Goal: Task Accomplishment & Management: Manage account settings

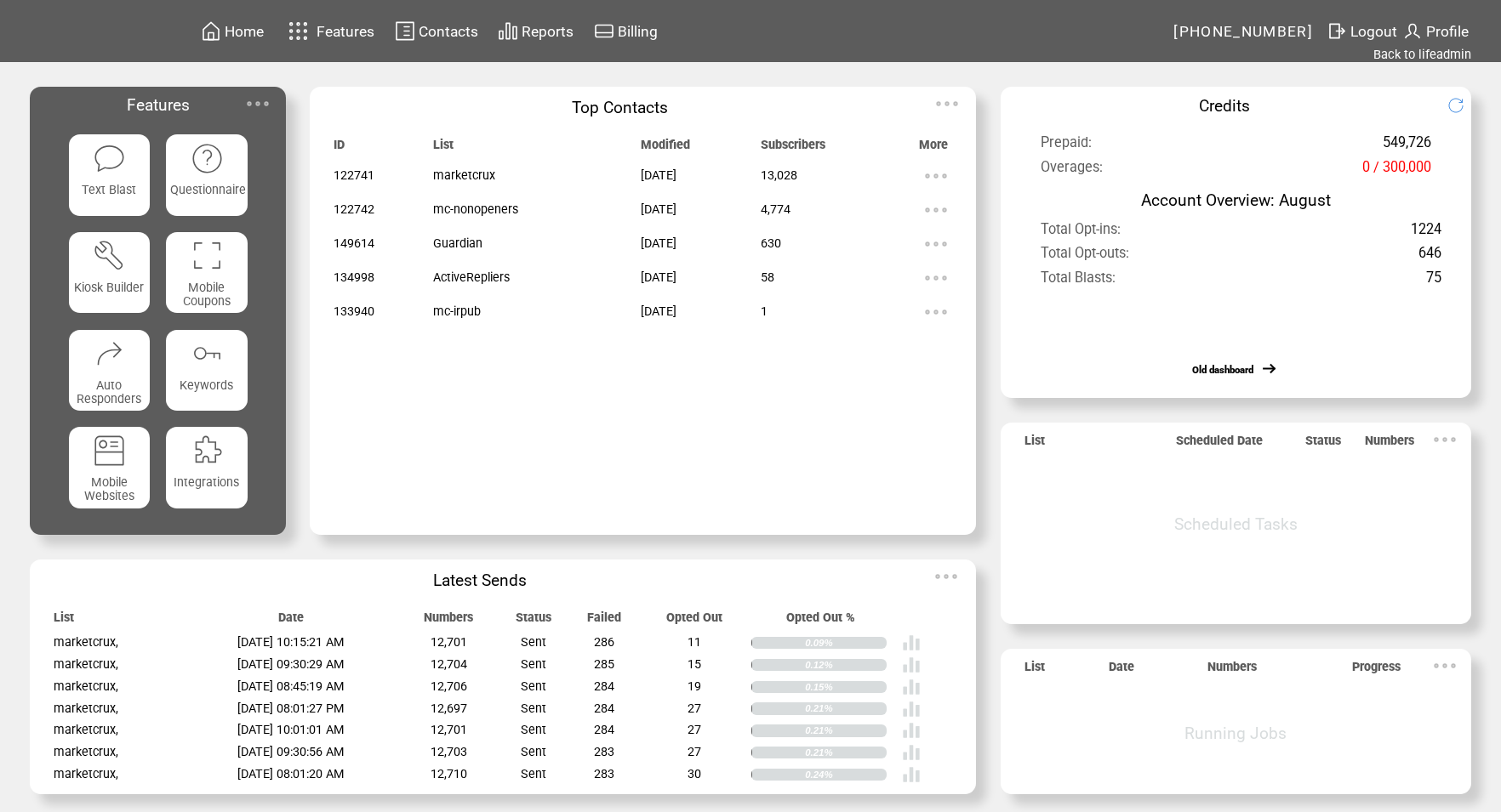
click at [474, 49] on td "Home Features Contacts Reports Billing" at bounding box center [686, 31] width 976 height 62
click at [453, 30] on span "Contacts" at bounding box center [448, 31] width 59 height 17
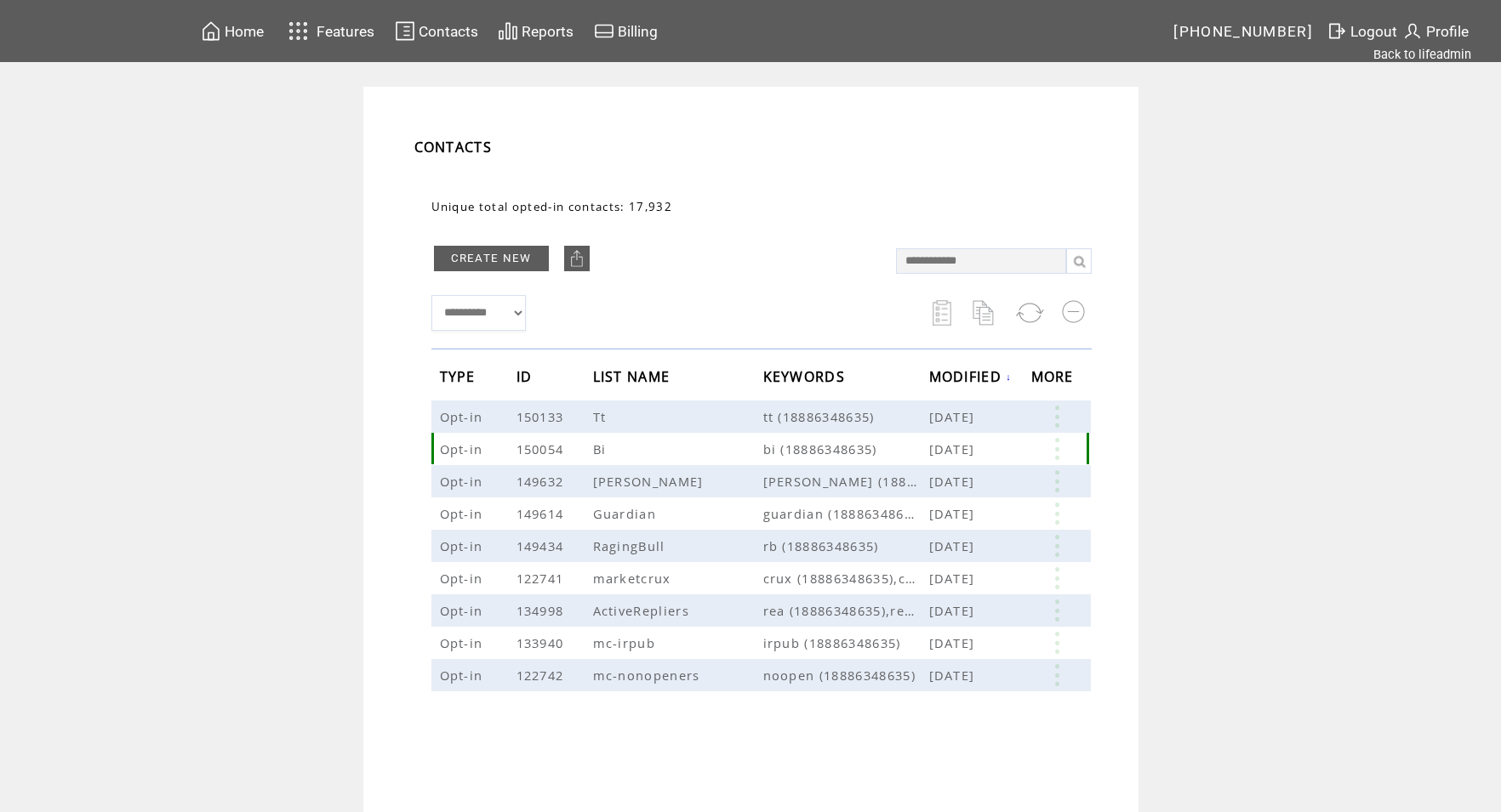
click at [605, 448] on span "Bi" at bounding box center [602, 449] width 18 height 17
click at [1060, 451] on link at bounding box center [1057, 449] width 51 height 22
click at [957, 451] on link "EDIT" at bounding box center [966, 454] width 28 height 16
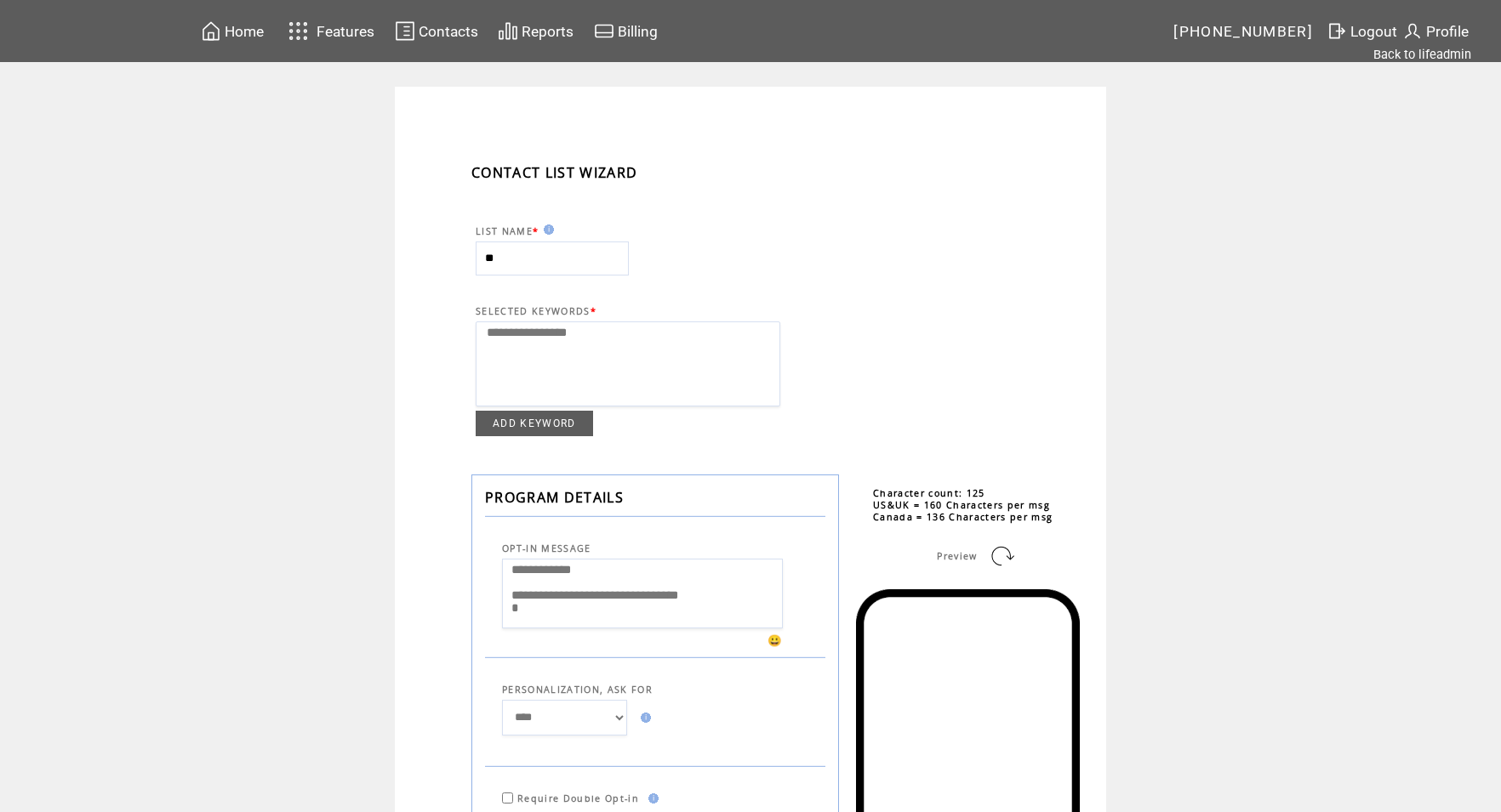
select select
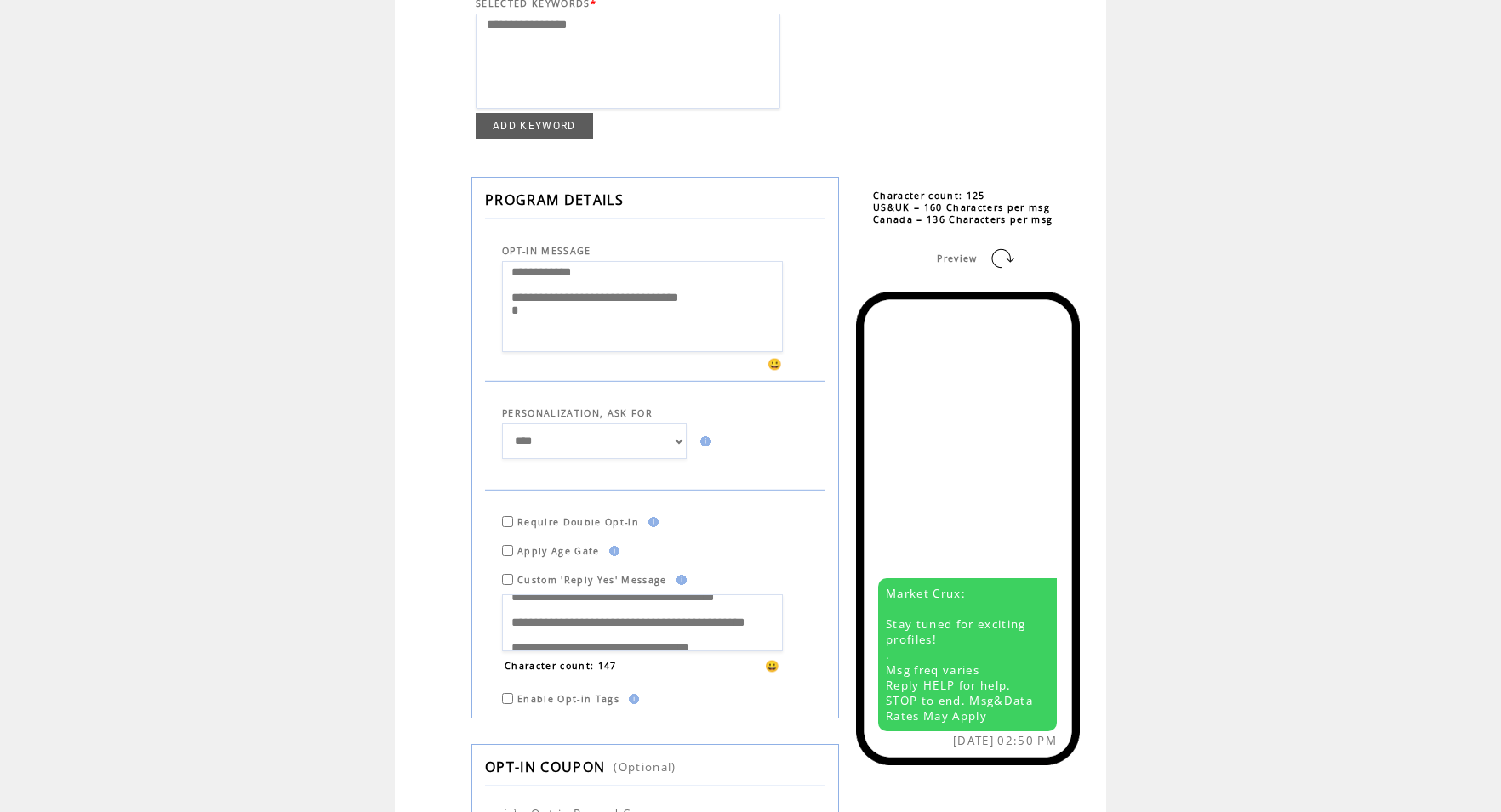
scroll to position [18, 0]
click at [586, 625] on textarea "**********" at bounding box center [642, 624] width 280 height 57
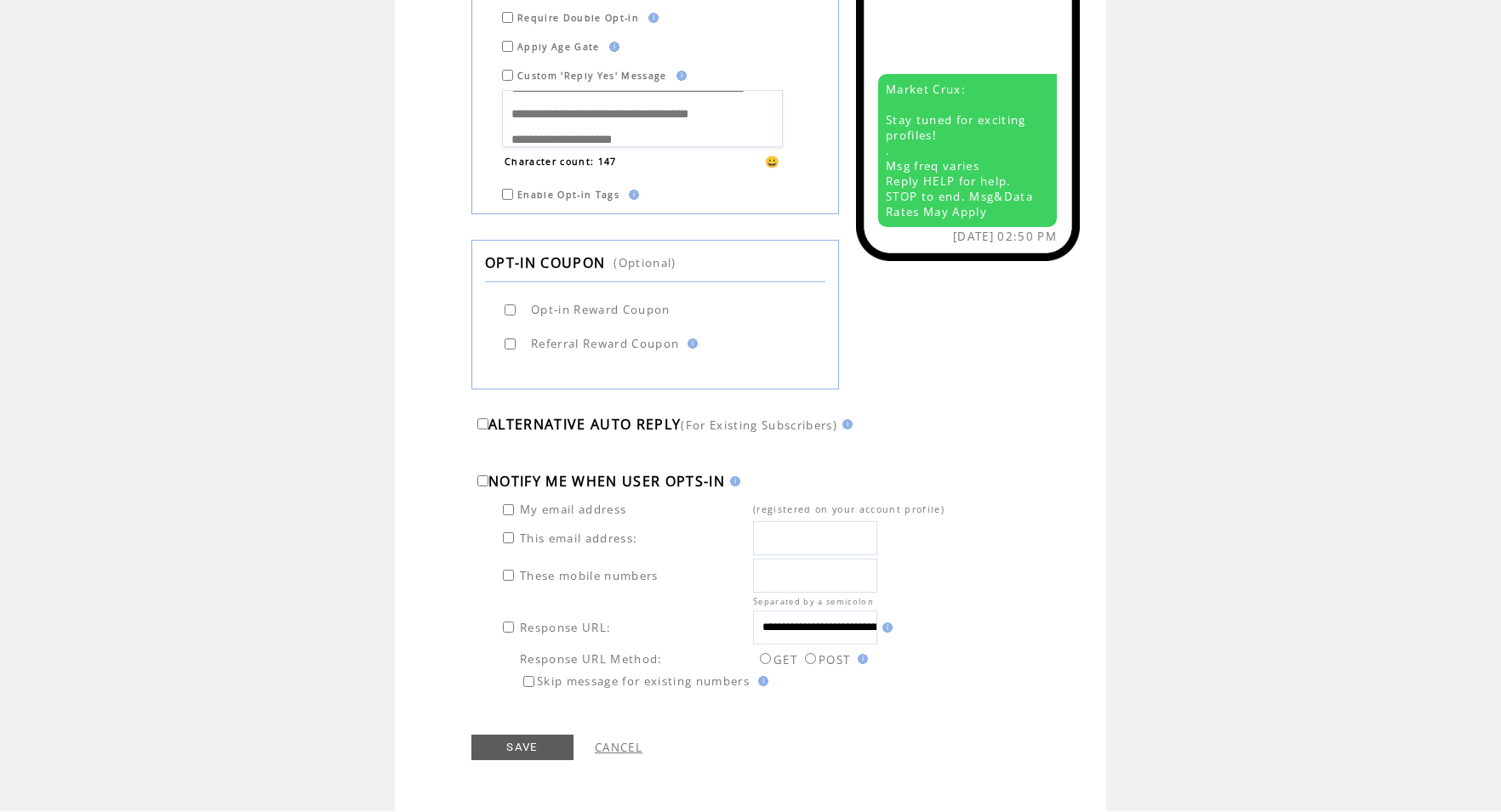
scroll to position [102, 0]
drag, startPoint x: 520, startPoint y: 612, endPoint x: 720, endPoint y: 182, distance: 474.2
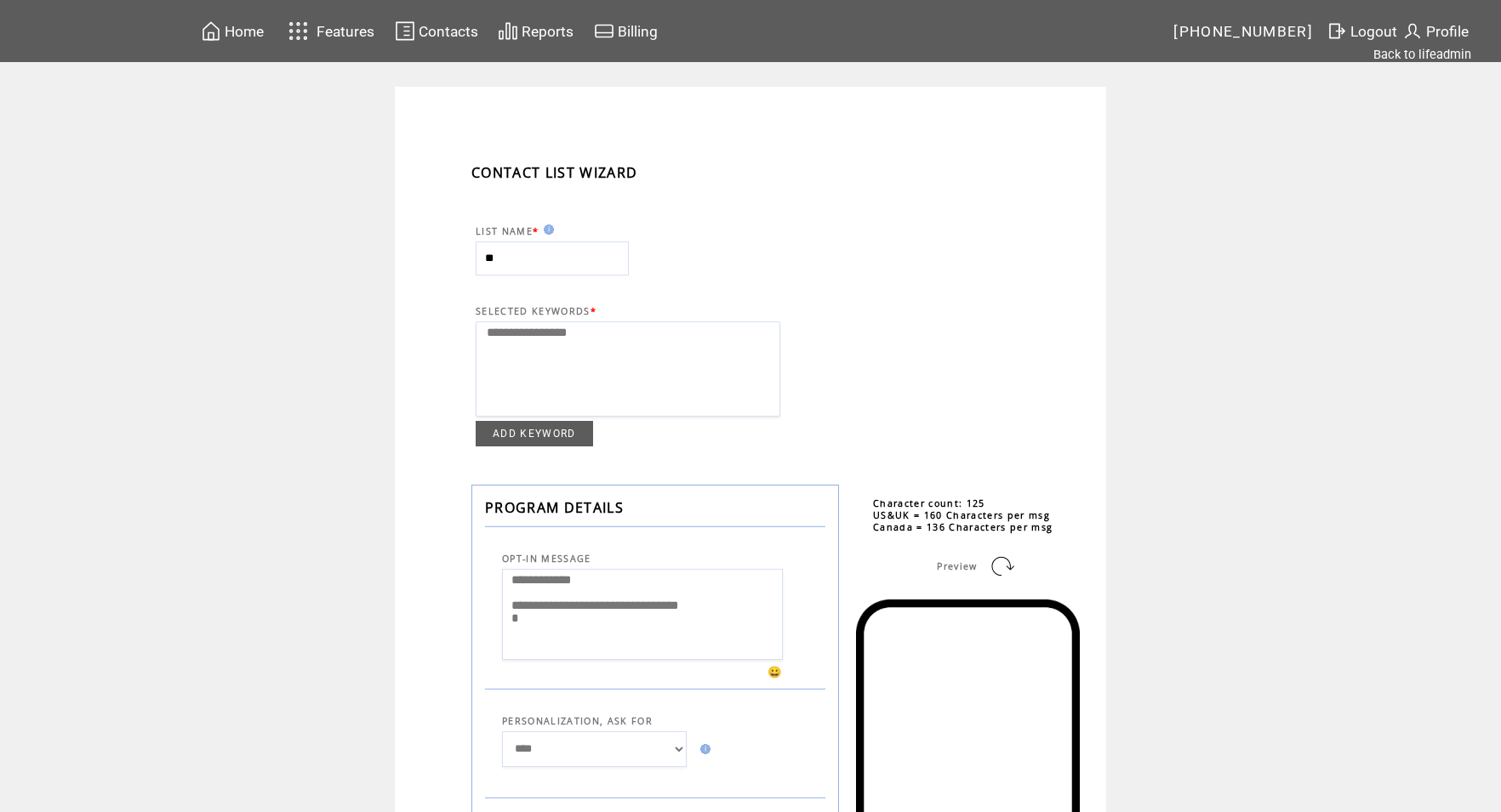
scroll to position [0, 0]
click at [444, 15] on td "Contacts" at bounding box center [428, 32] width 104 height 34
click at [452, 29] on span "Contacts" at bounding box center [448, 31] width 59 height 17
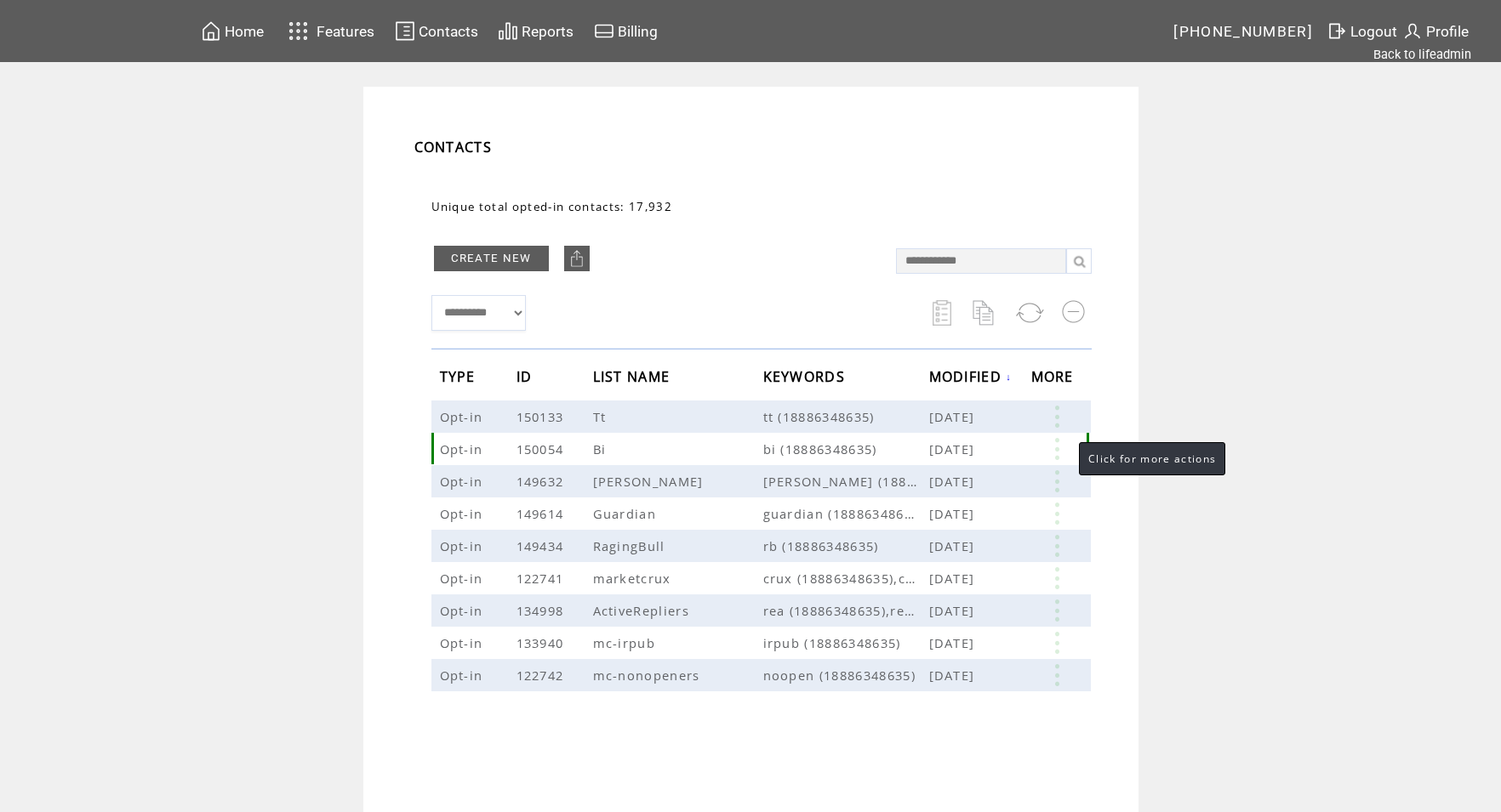
click at [1061, 447] on link at bounding box center [1057, 449] width 51 height 22
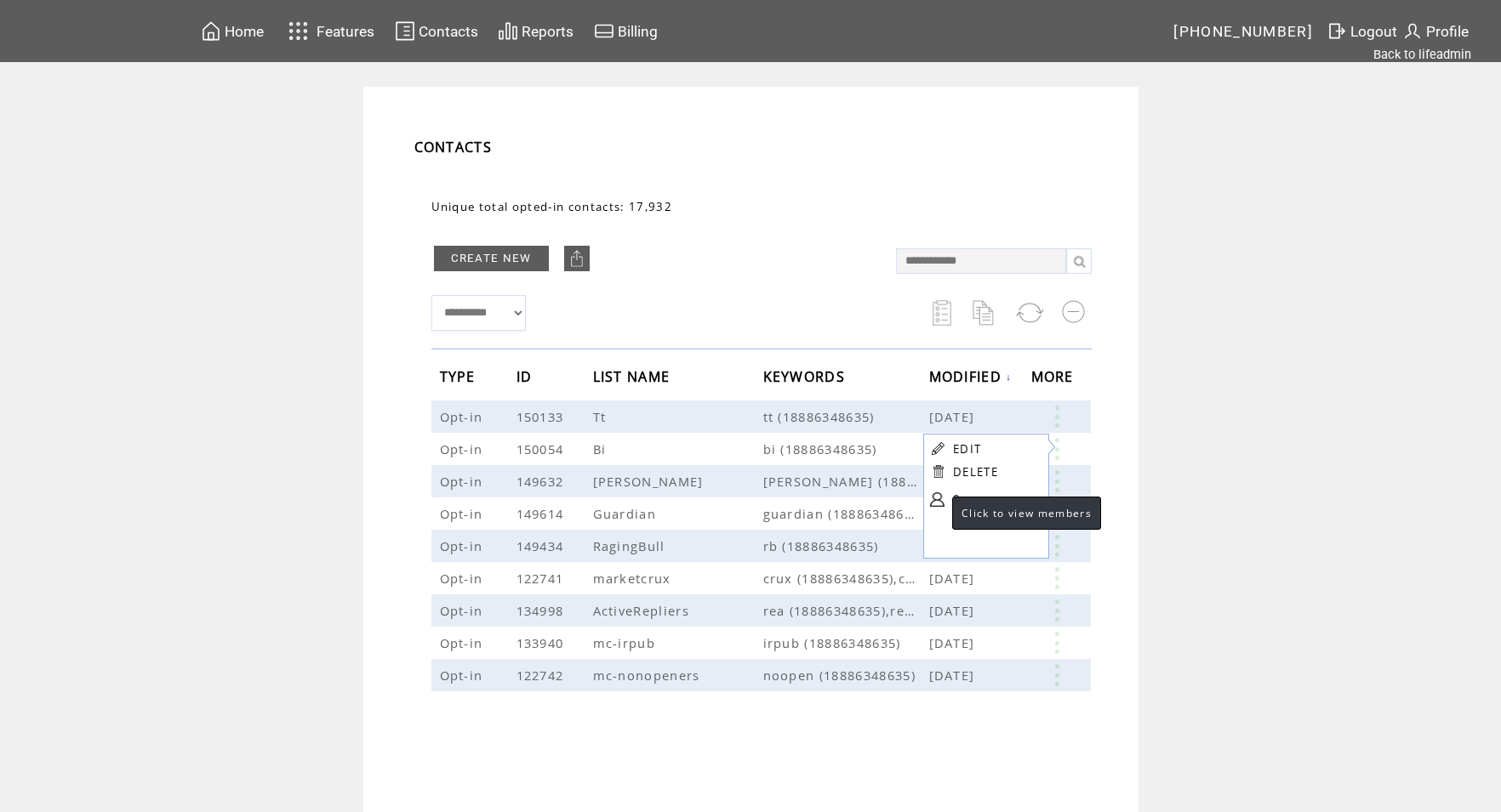
click at [935, 499] on link at bounding box center [937, 499] width 15 height 15
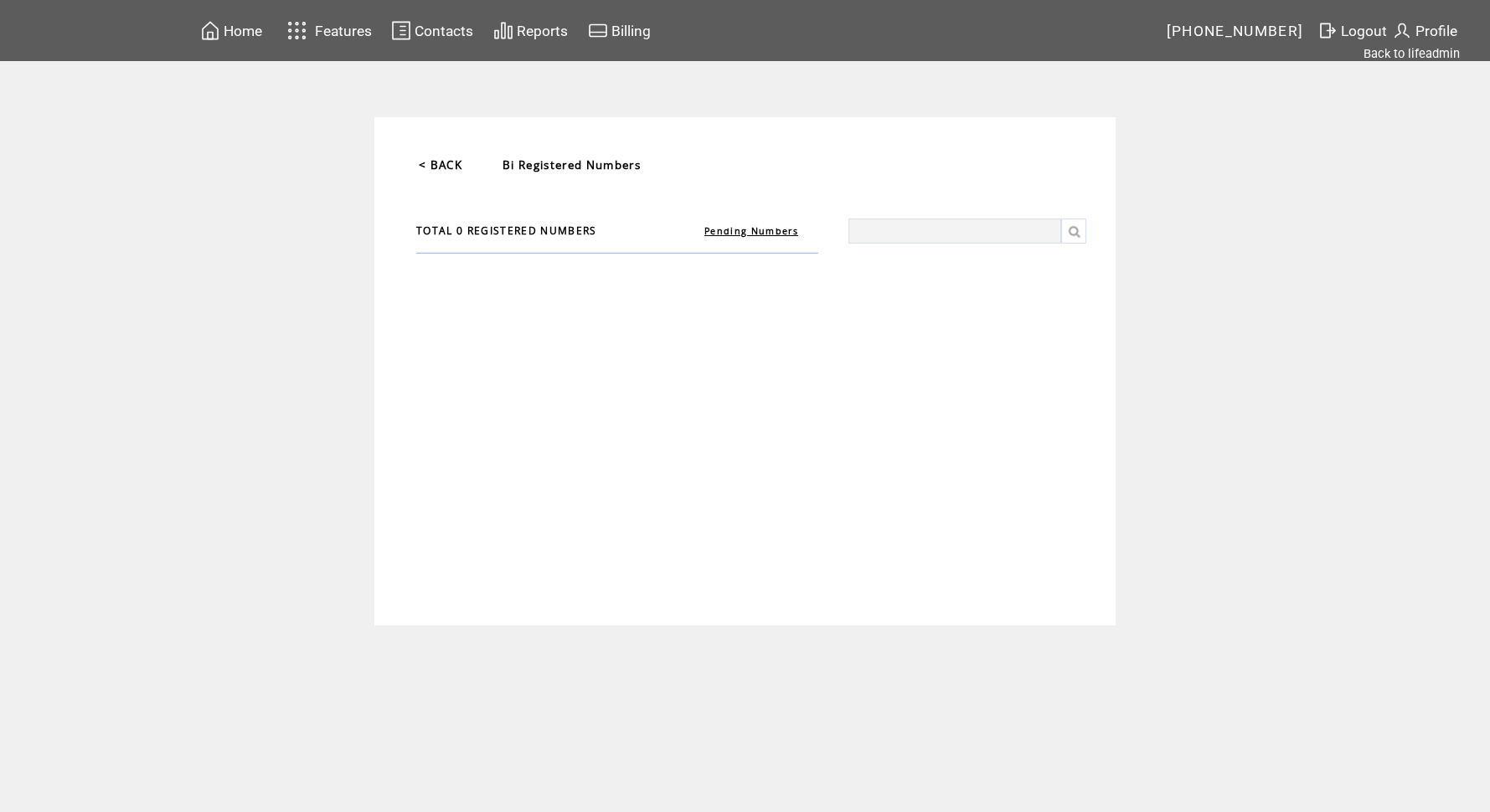
click at [719, 233] on link "Pending Numbers" at bounding box center [751, 231] width 94 height 12
click at [437, 161] on link "< BACK" at bounding box center [440, 165] width 44 height 16
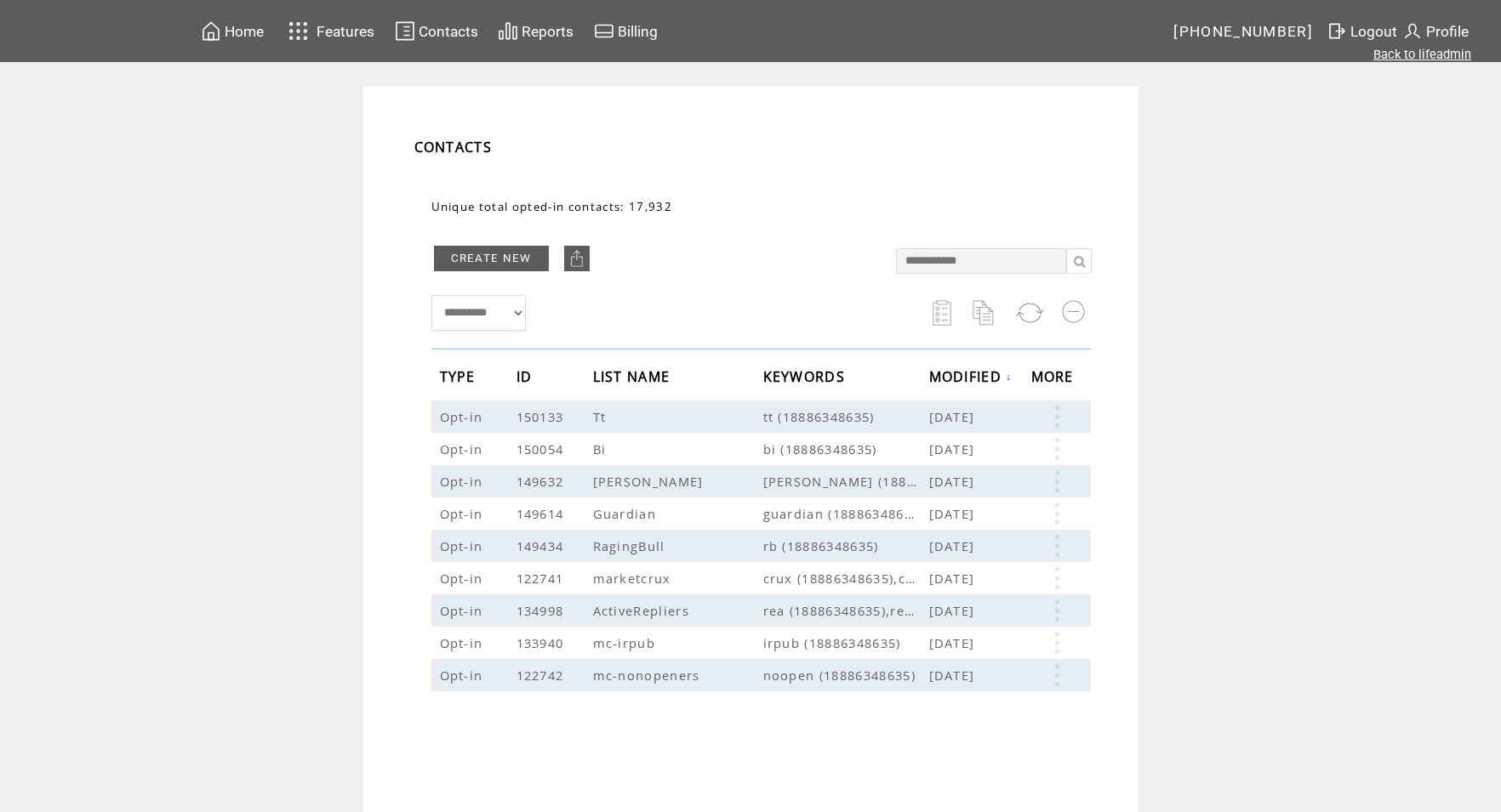
click at [1446, 58] on link "Back to lifeadmin" at bounding box center [1421, 54] width 98 height 16
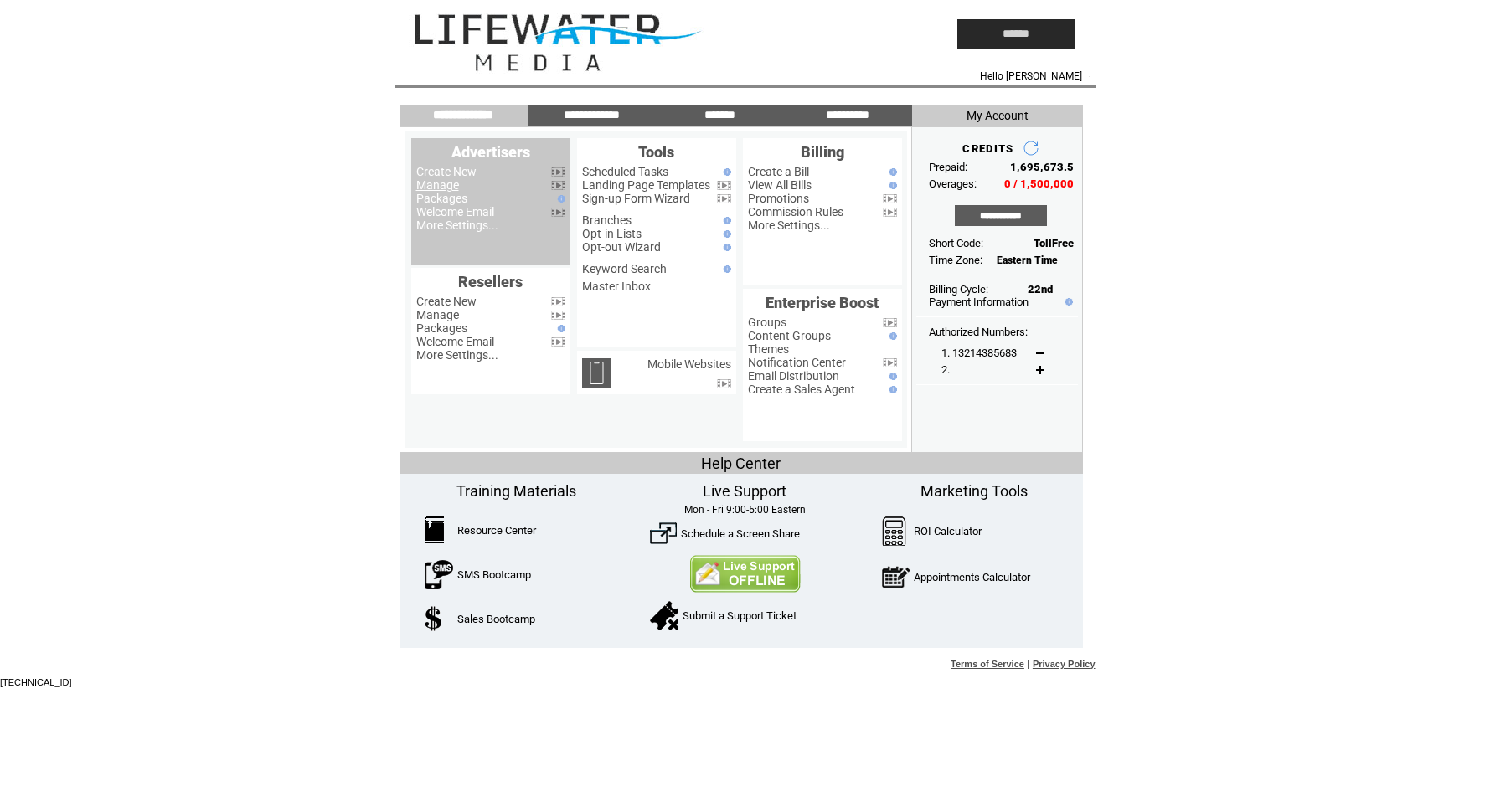
click at [446, 186] on link "Manage" at bounding box center [437, 186] width 43 height 14
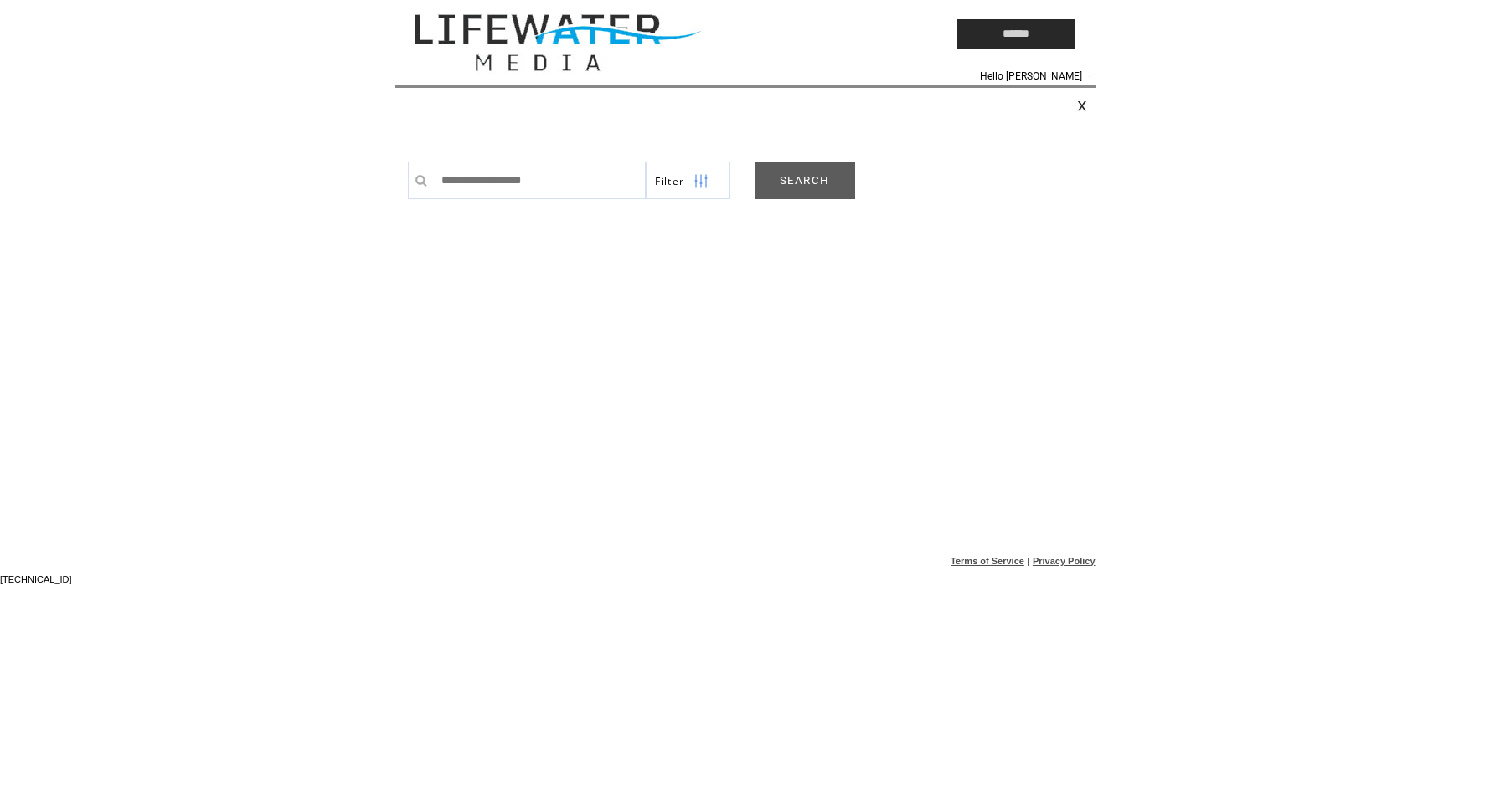
click at [847, 173] on link "SEARCH" at bounding box center [804, 180] width 100 height 38
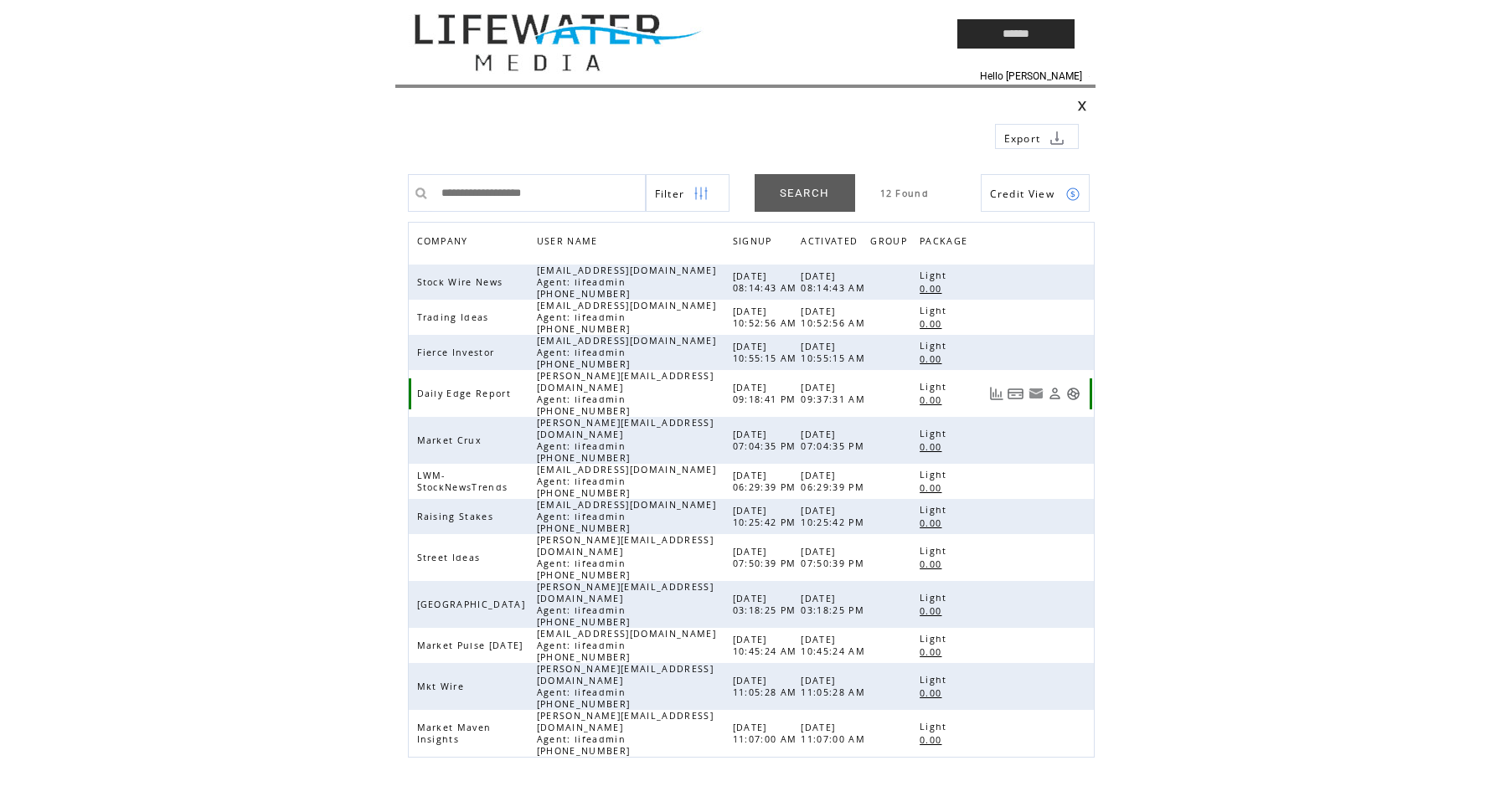
click at [1077, 388] on link at bounding box center [1072, 393] width 15 height 15
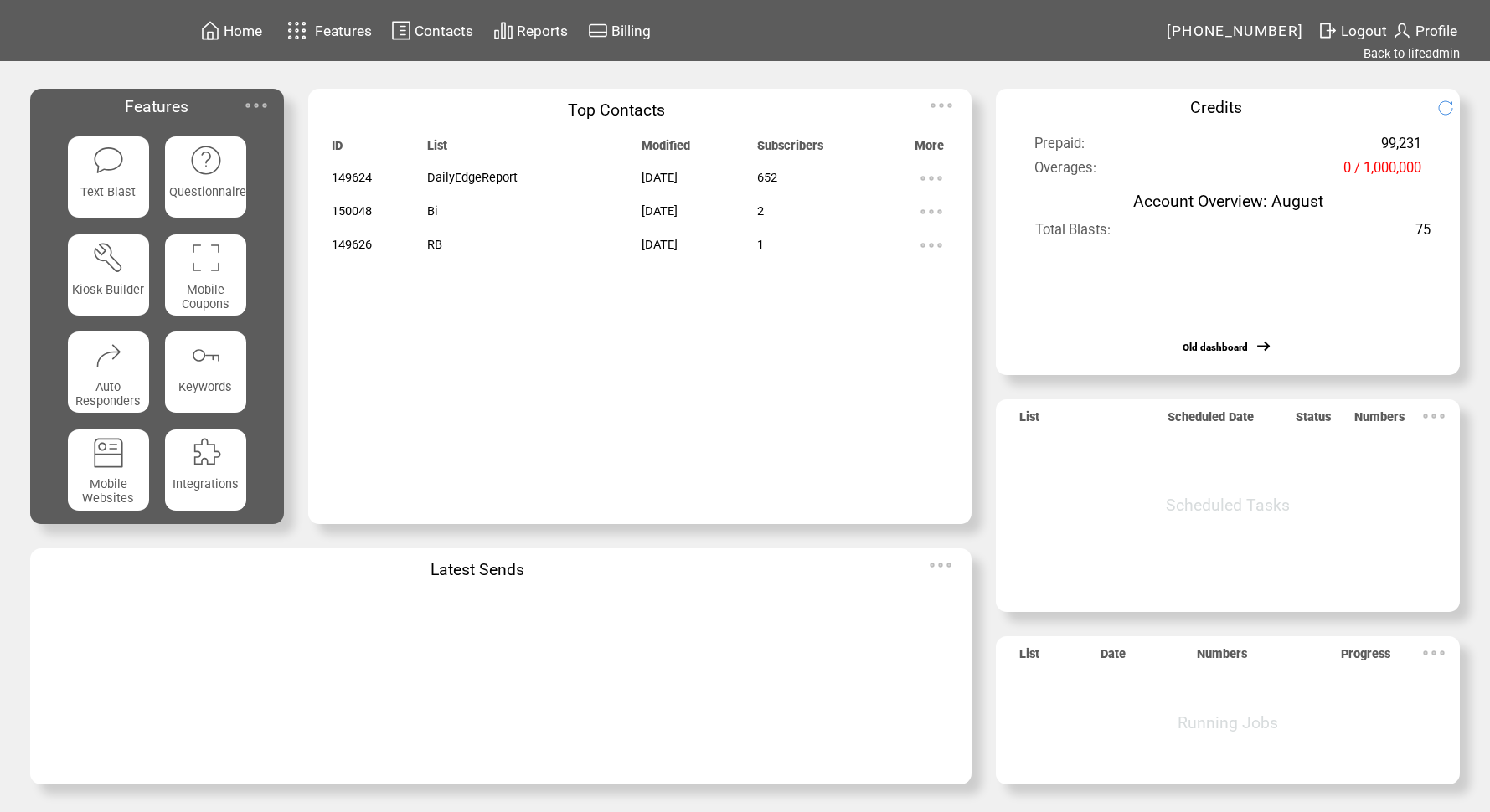
click at [421, 33] on span "Contacts" at bounding box center [444, 30] width 58 height 17
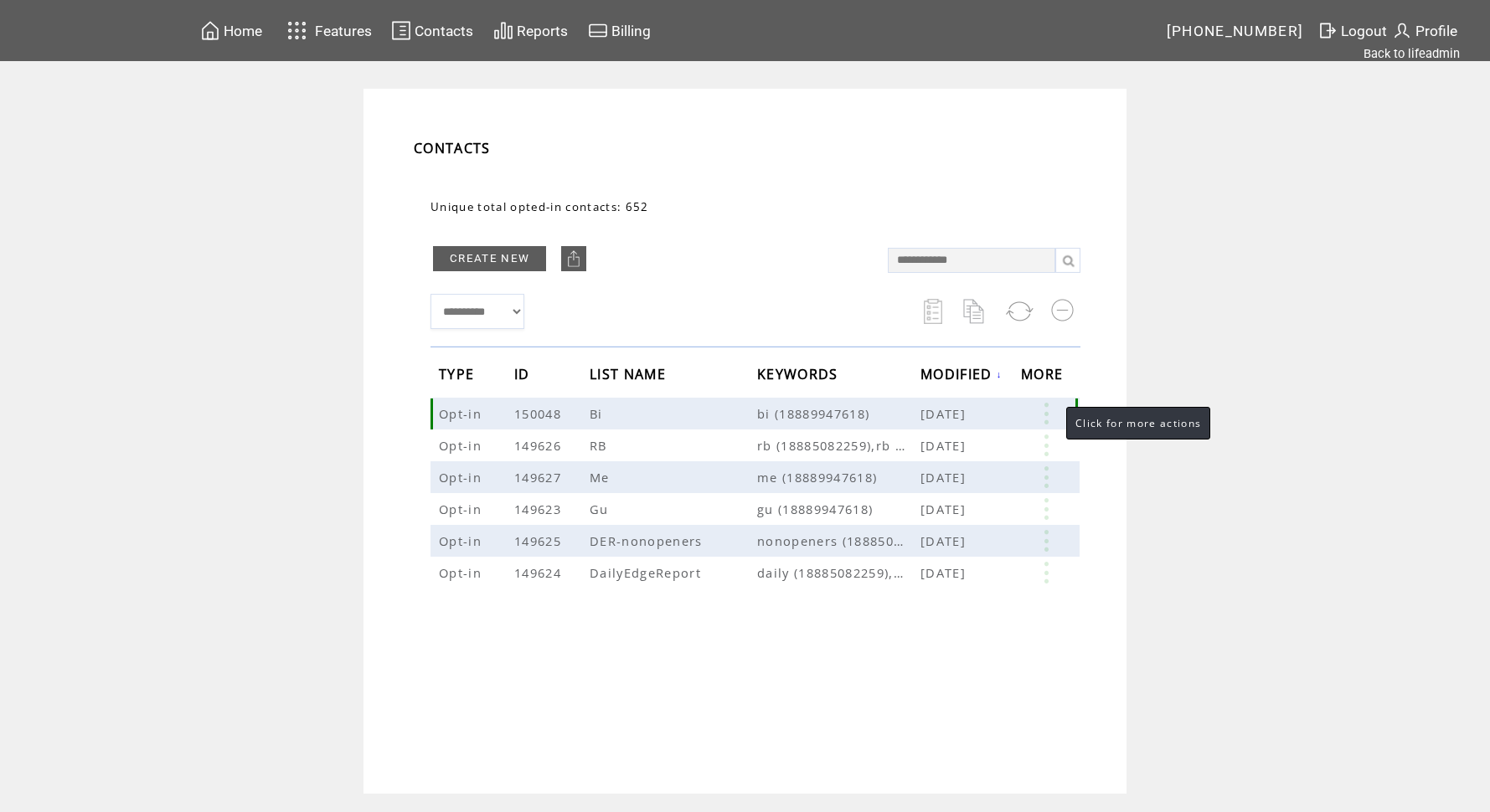
click at [1050, 417] on link at bounding box center [1046, 414] width 51 height 21
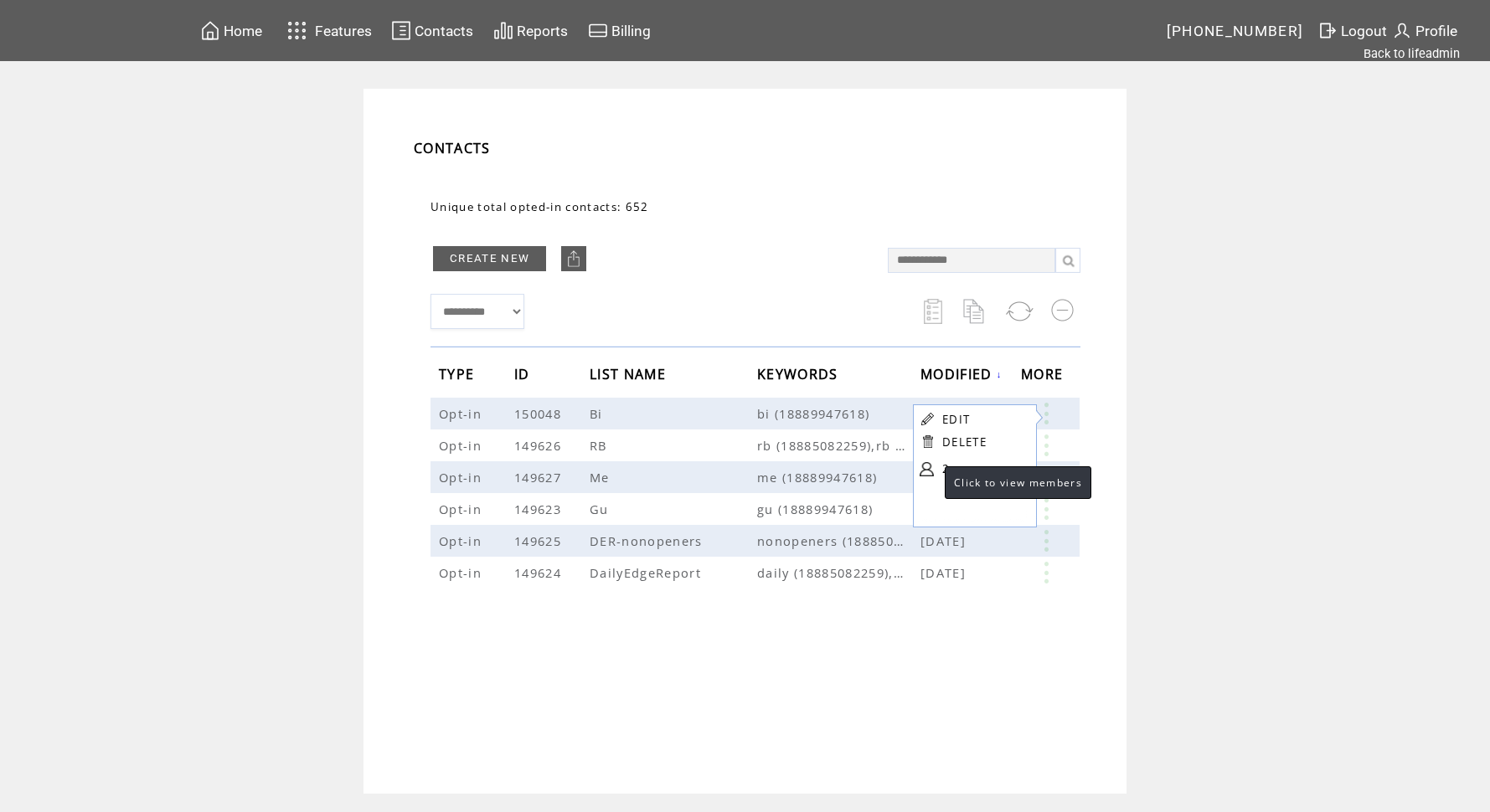
click at [927, 471] on link at bounding box center [927, 469] width 15 height 15
